Goal: Task Accomplishment & Management: Manage account settings

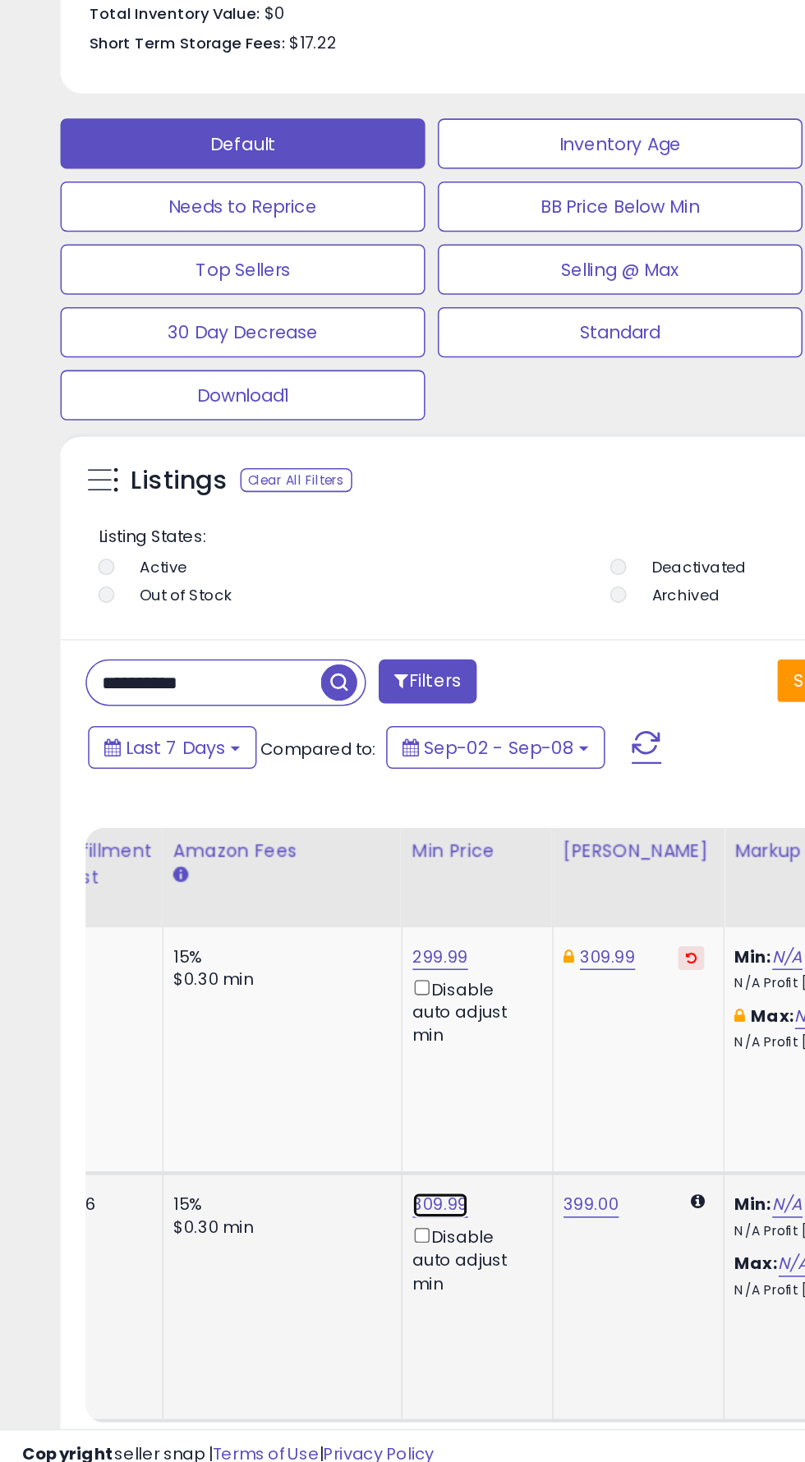
click at [272, 1284] on link "309.99" at bounding box center [289, 1283] width 36 height 16
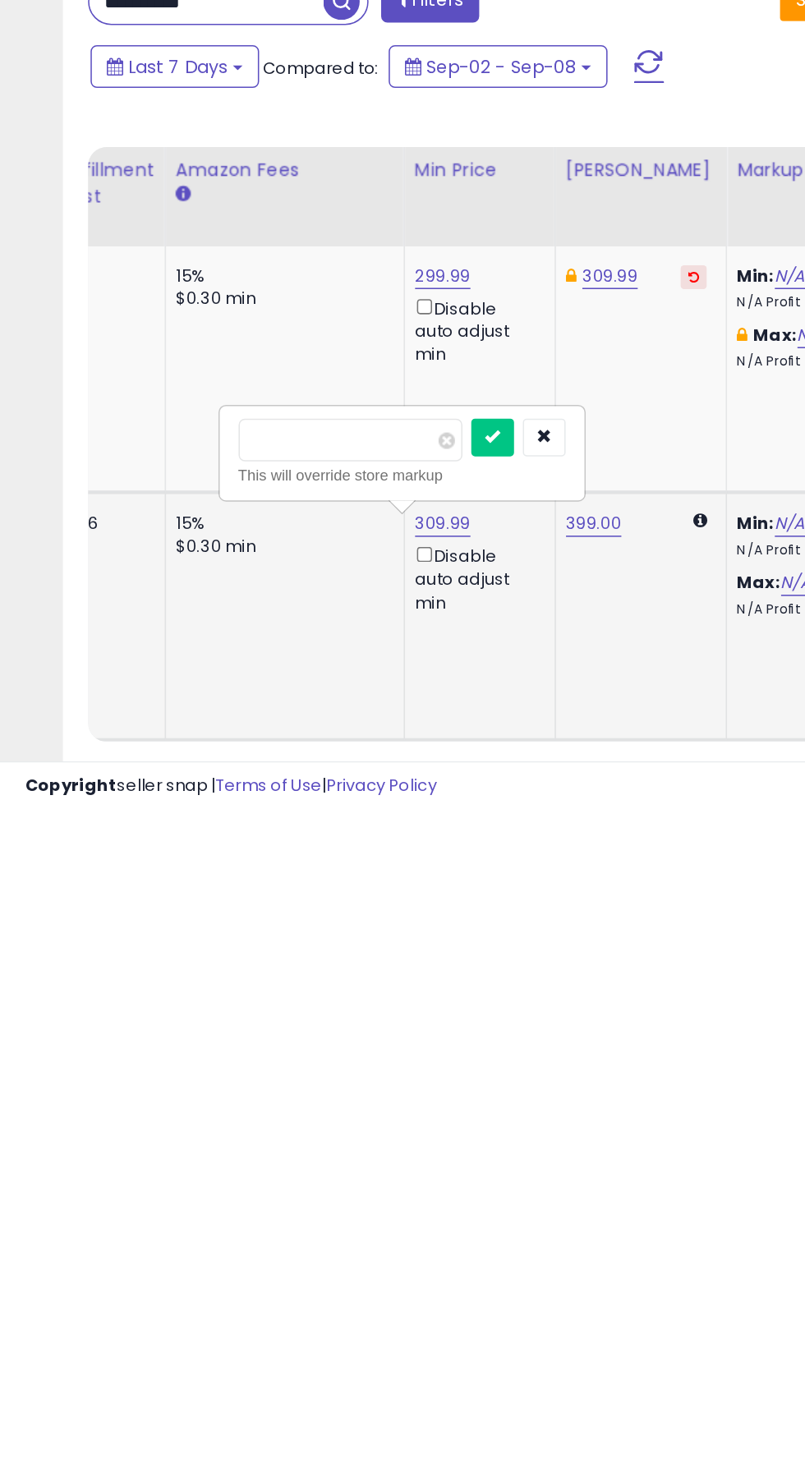
scroll to position [583, 0]
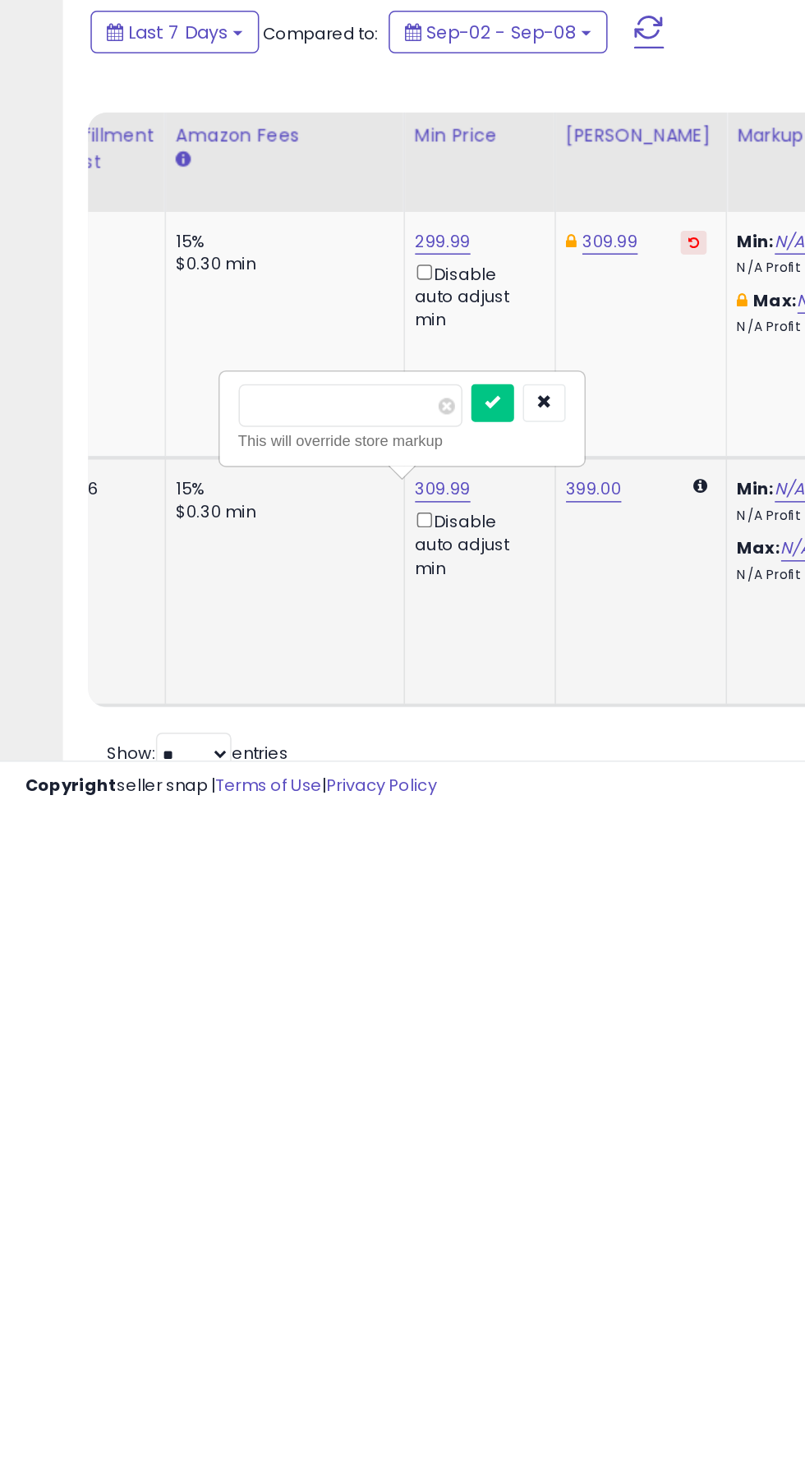
type input "*"
type input "******"
click at [327, 1194] on icon "submit" at bounding box center [322, 1195] width 10 height 10
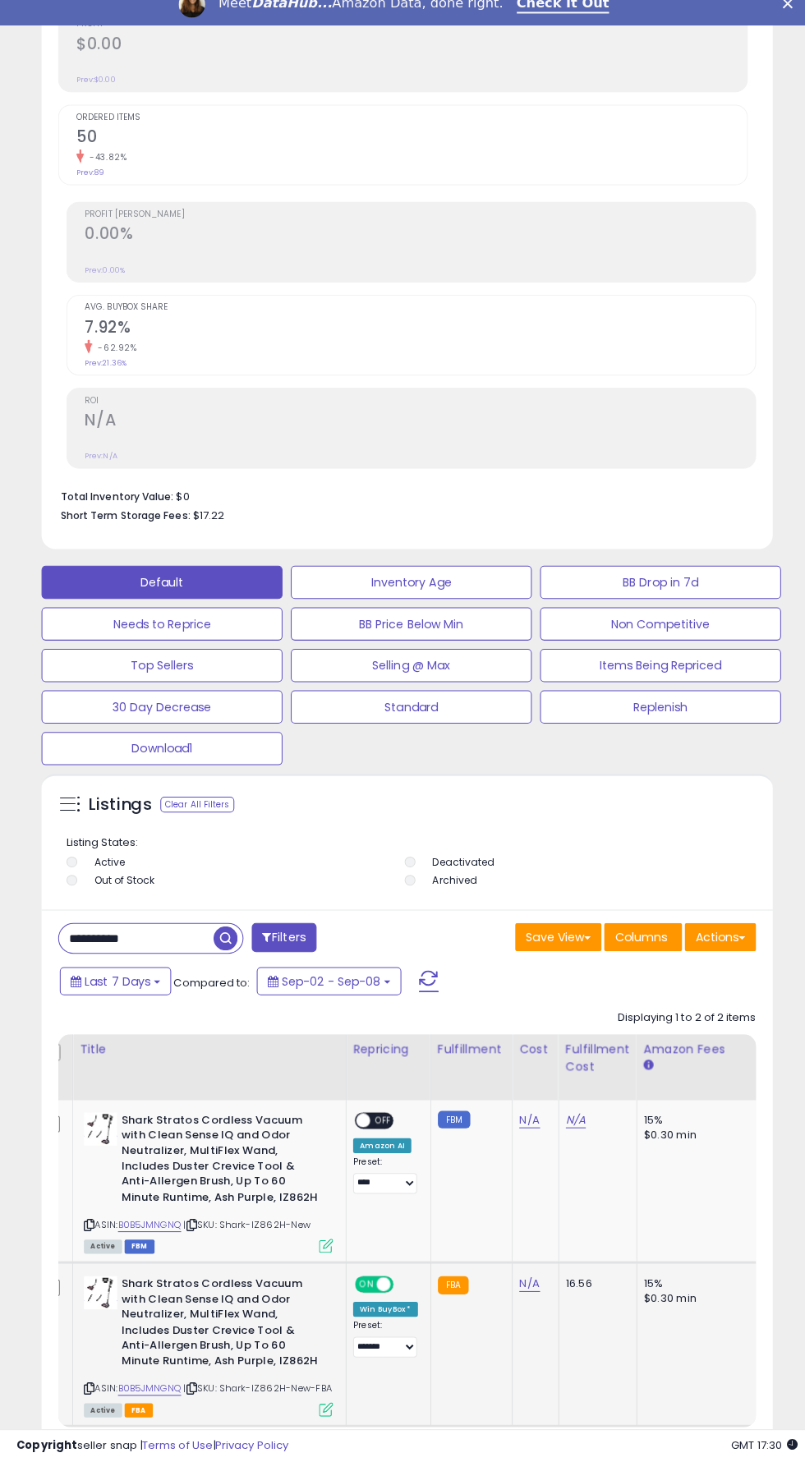
scroll to position [0, 0]
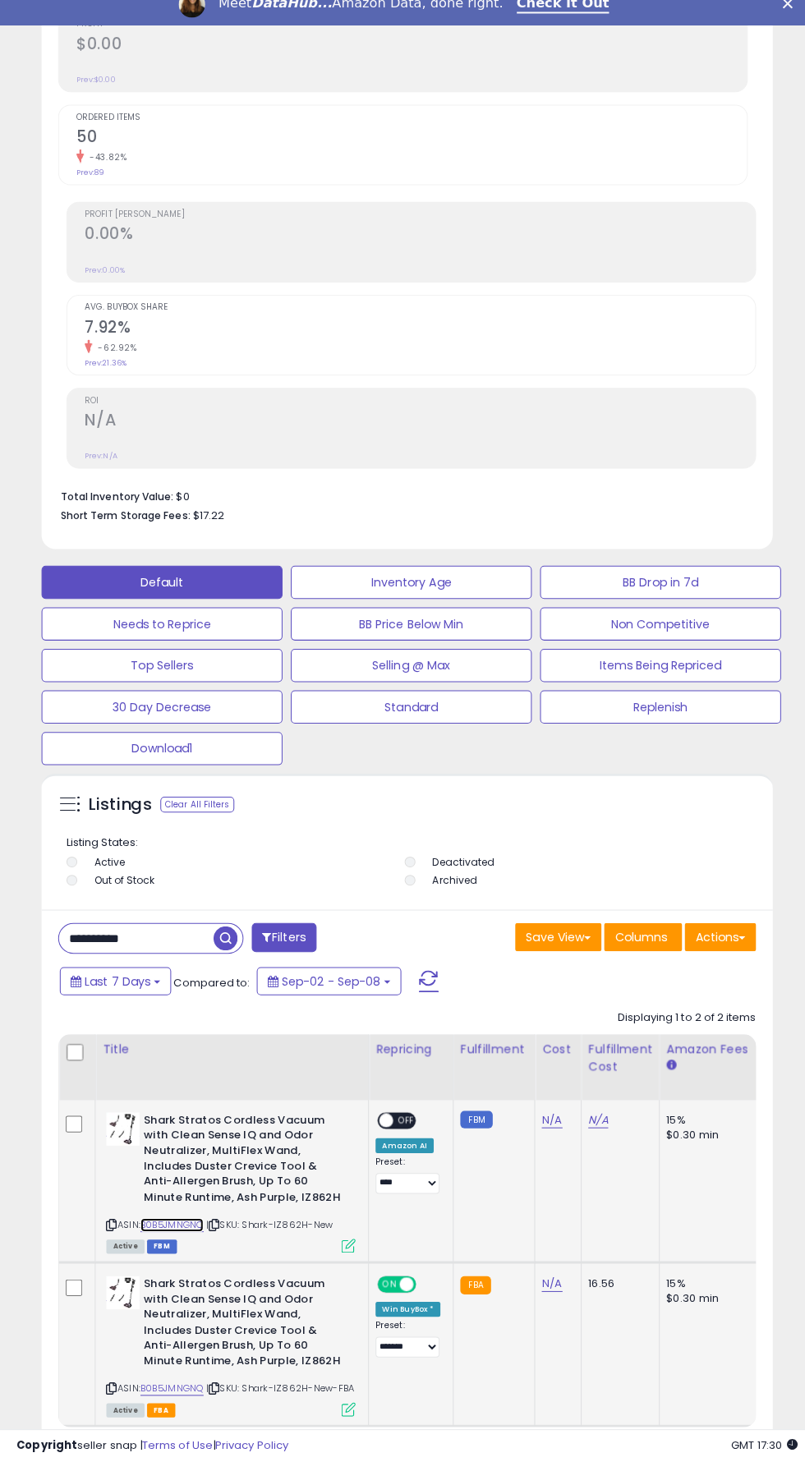
click at [189, 1227] on link "B0B5JMNGNQ" at bounding box center [170, 1227] width 62 height 14
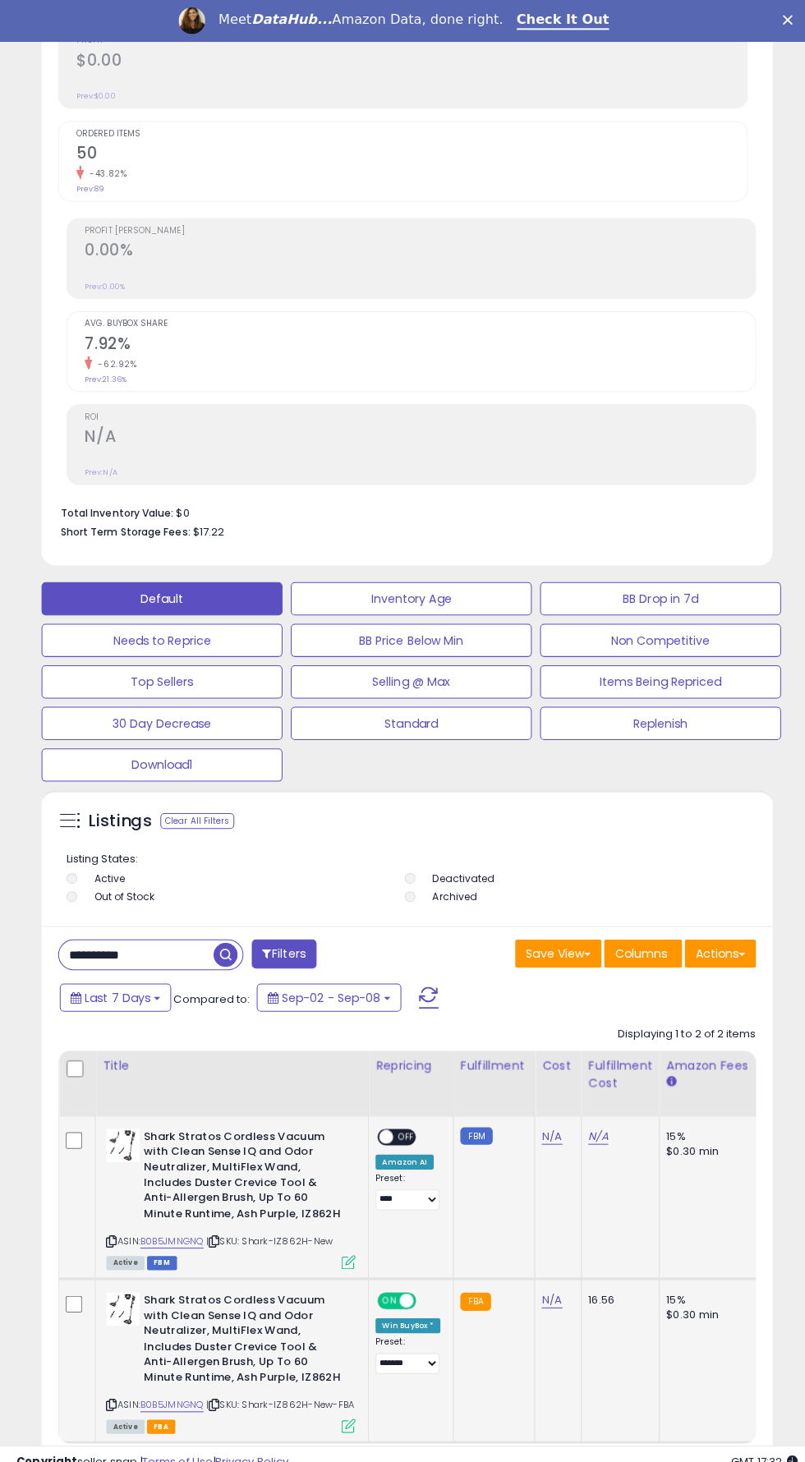
click at [216, 1228] on icon at bounding box center [211, 1227] width 11 height 9
click at [165, 1229] on link "B0B5JMNGNQ" at bounding box center [170, 1227] width 62 height 14
